Goal: Check status: Check status

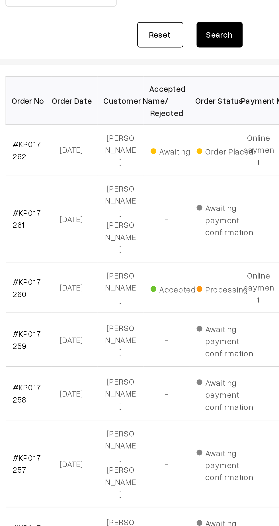
click at [97, 149] on link "#KP017262" at bounding box center [96, 154] width 14 height 11
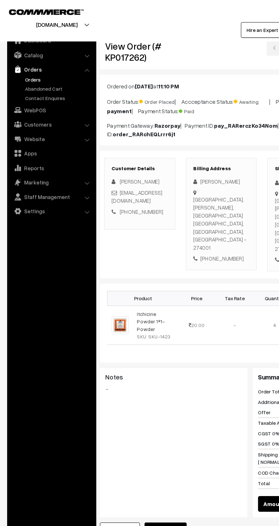
click at [25, 65] on link "Orders" at bounding box center [47, 63] width 56 height 6
